Goal: Task Accomplishment & Management: Use online tool/utility

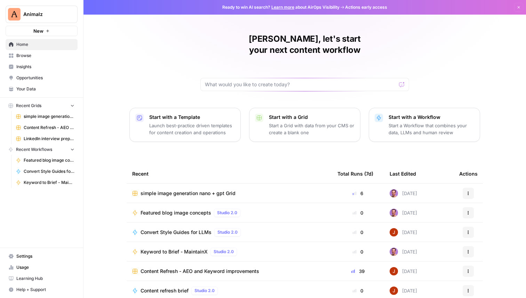
click at [41, 67] on span "Insights" at bounding box center [45, 67] width 58 height 6
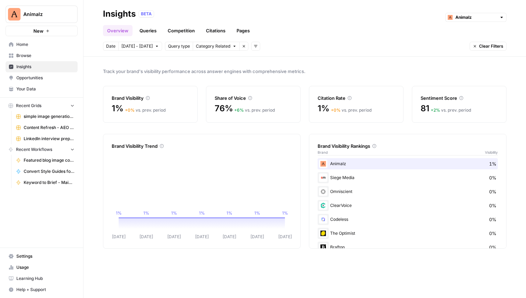
click at [144, 29] on link "Queries" at bounding box center [147, 30] width 25 height 11
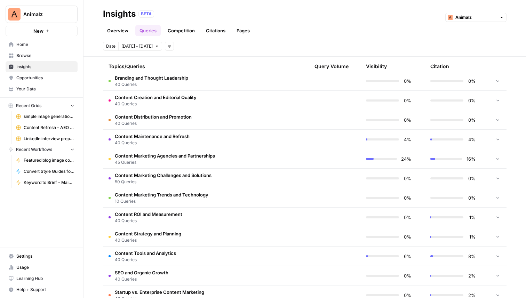
scroll to position [117, 0]
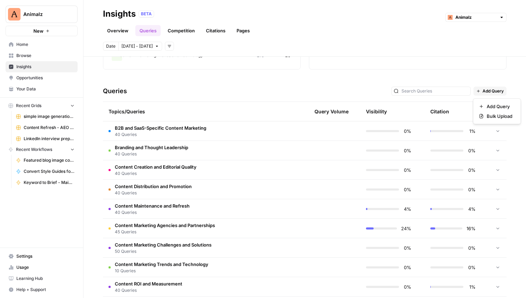
click at [492, 94] on span "Add Query" at bounding box center [492, 91] width 21 height 6
click at [497, 116] on span "Bulk Upload" at bounding box center [500, 116] width 26 height 7
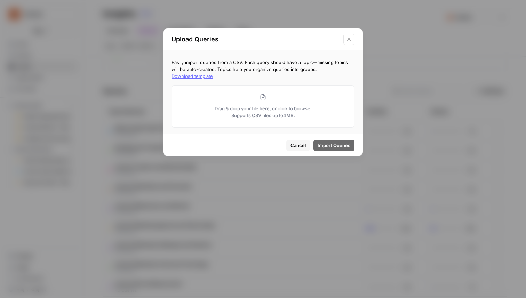
click at [349, 39] on icon "Close modal" at bounding box center [349, 40] width 6 height 6
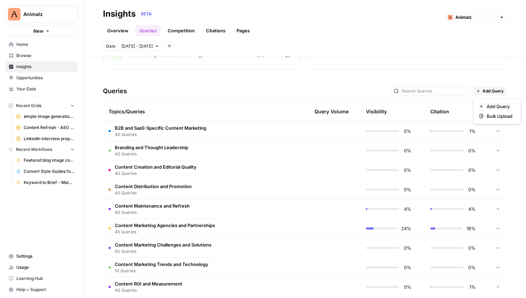
click at [494, 88] on span "Add Query" at bounding box center [492, 91] width 21 height 6
click at [494, 118] on span "Bulk Upload" at bounding box center [500, 116] width 26 height 7
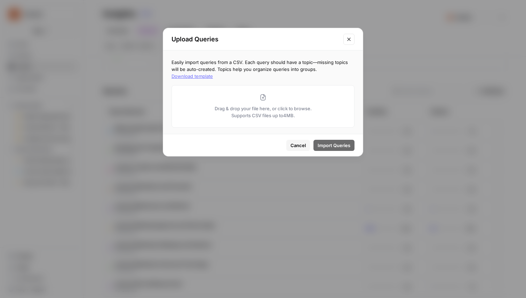
click at [314, 108] on p "Drag & drop your file here, or click to browse. Supports CSV files up to 4 MB." at bounding box center [262, 112] width 111 height 14
click at [213, 73] on button "Download template" at bounding box center [191, 76] width 41 height 7
click at [350, 41] on icon "Close modal" at bounding box center [349, 40] width 6 height 6
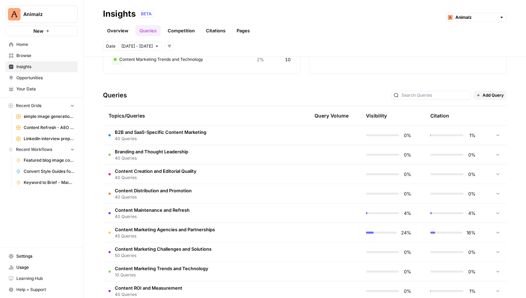
scroll to position [0, 0]
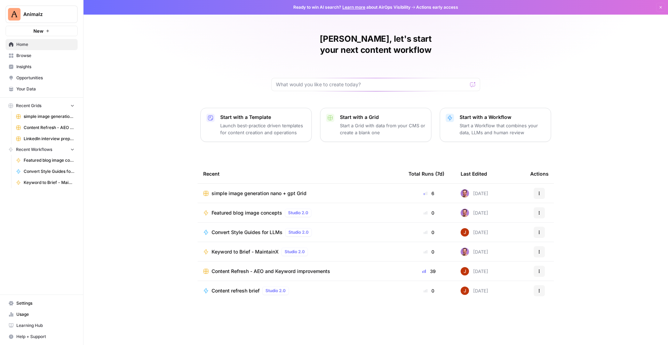
click at [45, 67] on span "Insights" at bounding box center [45, 67] width 58 height 6
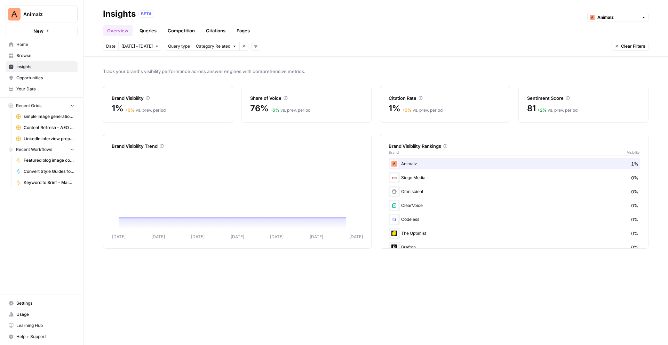
click at [148, 29] on link "Queries" at bounding box center [147, 30] width 25 height 11
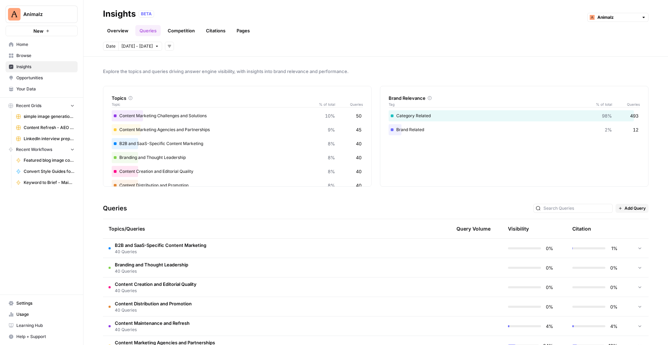
click at [159, 250] on span "40 Queries" at bounding box center [160, 252] width 91 height 6
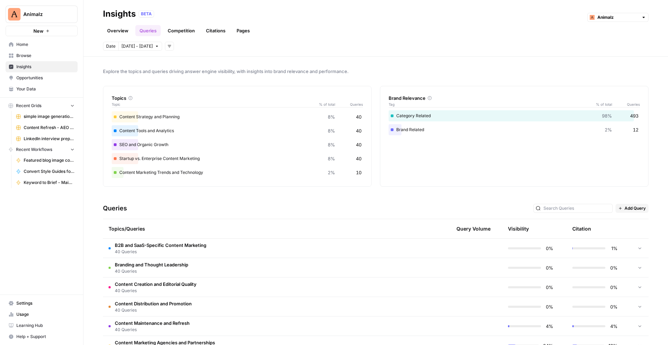
scroll to position [110, 0]
